Goal: Information Seeking & Learning: Learn about a topic

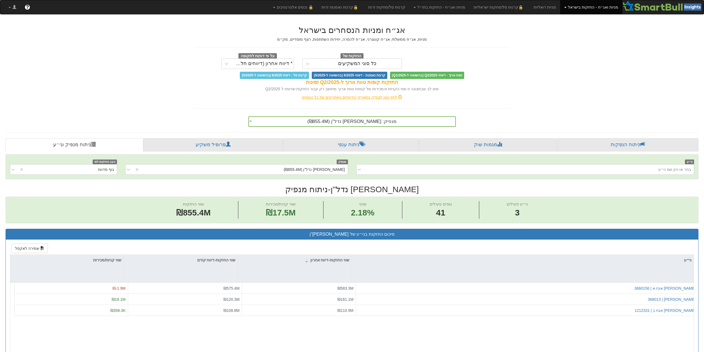
click at [388, 123] on div "מנפיק: ‏[PERSON_NAME] נדל"ן ‎(₪855.4M)‎" at bounding box center [352, 121] width 206 height 9
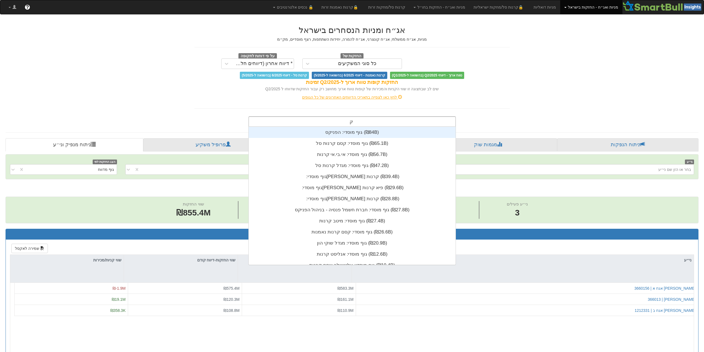
scroll to position [4, 0]
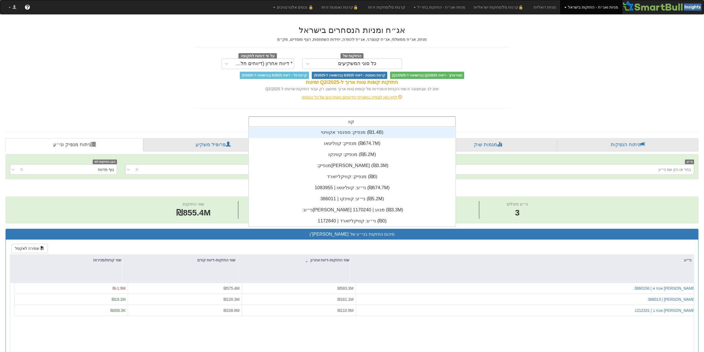
type input "קוול"
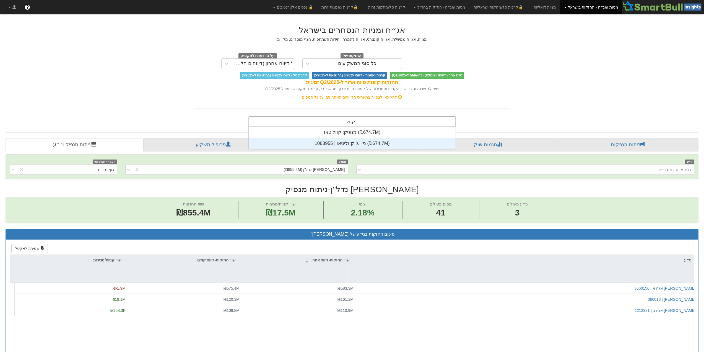
click at [356, 143] on div "ני״ע: ‏קווליטאו | 1083955 ‎(₪674.7M)‎" at bounding box center [352, 143] width 207 height 11
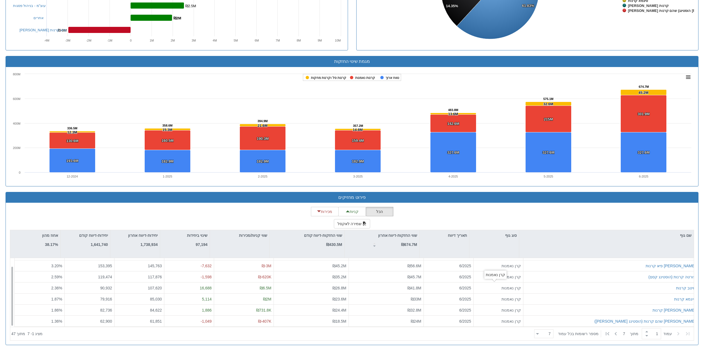
scroll to position [9, 0]
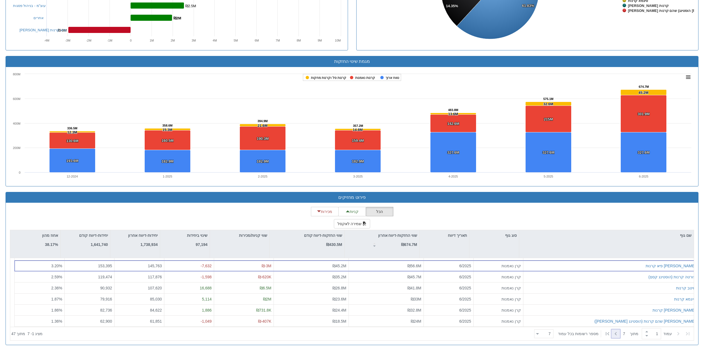
click at [614, 335] on icon at bounding box center [615, 333] width 7 height 7
click at [679, 334] on icon at bounding box center [678, 333] width 7 height 7
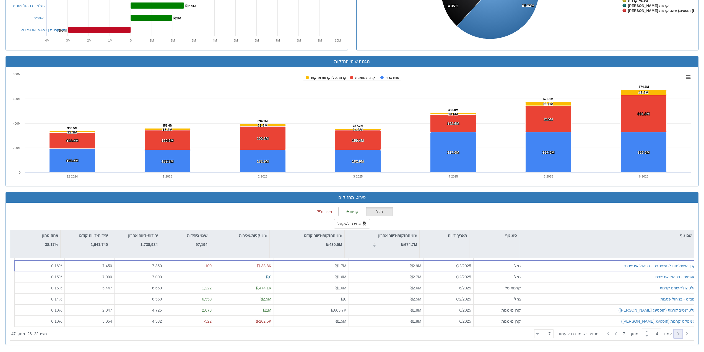
click at [679, 334] on icon at bounding box center [678, 333] width 7 height 7
type input "2"
